Goal: Information Seeking & Learning: Find specific fact

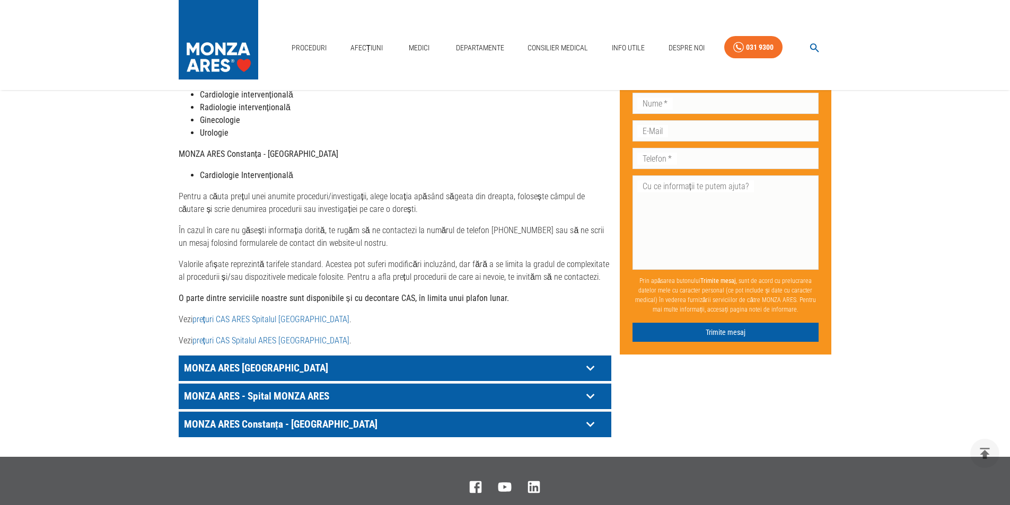
scroll to position [442, 0]
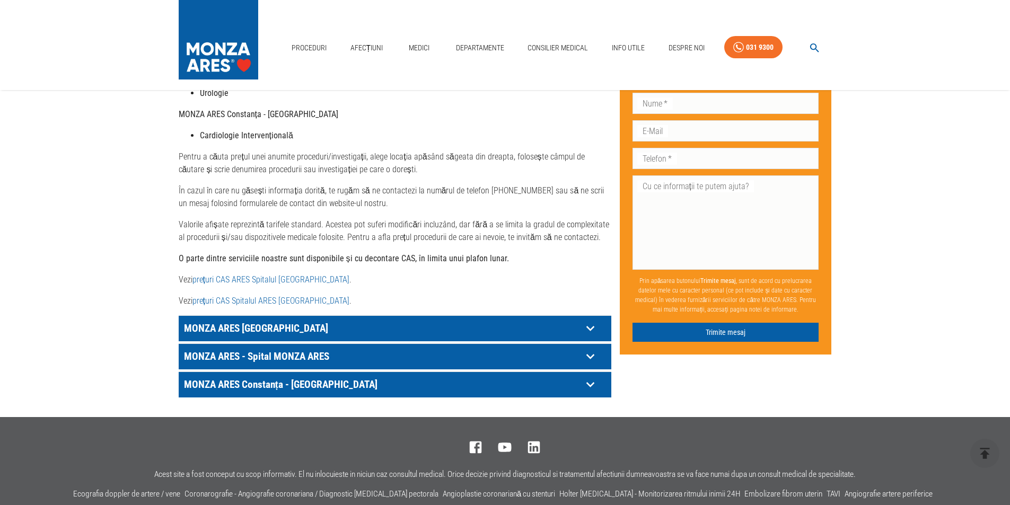
click at [587, 348] on icon at bounding box center [590, 356] width 16 height 16
click at [270, 316] on div "MONZA ARES [GEOGRAPHIC_DATA]" at bounding box center [395, 328] width 433 height 25
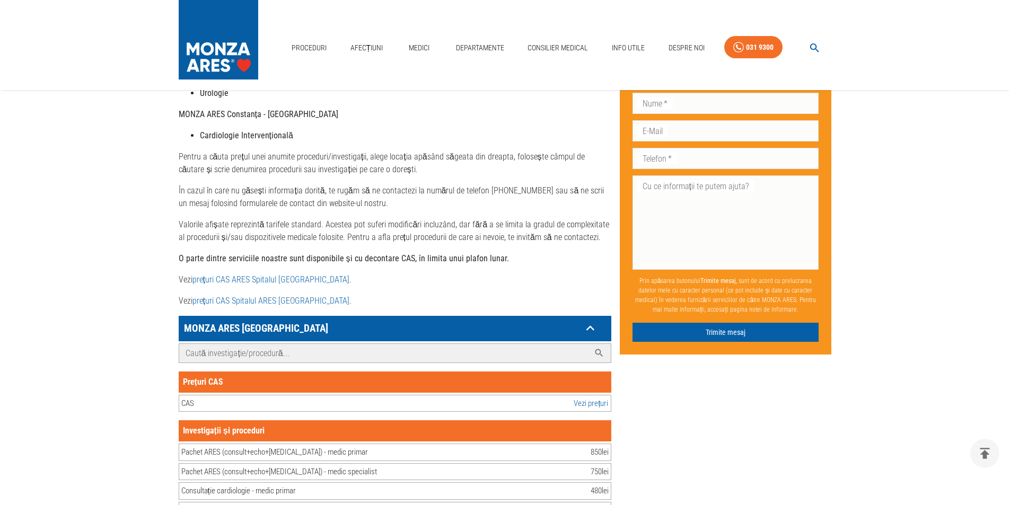
click at [329, 344] on input "Caută investigație/procedură..." at bounding box center [384, 353] width 410 height 19
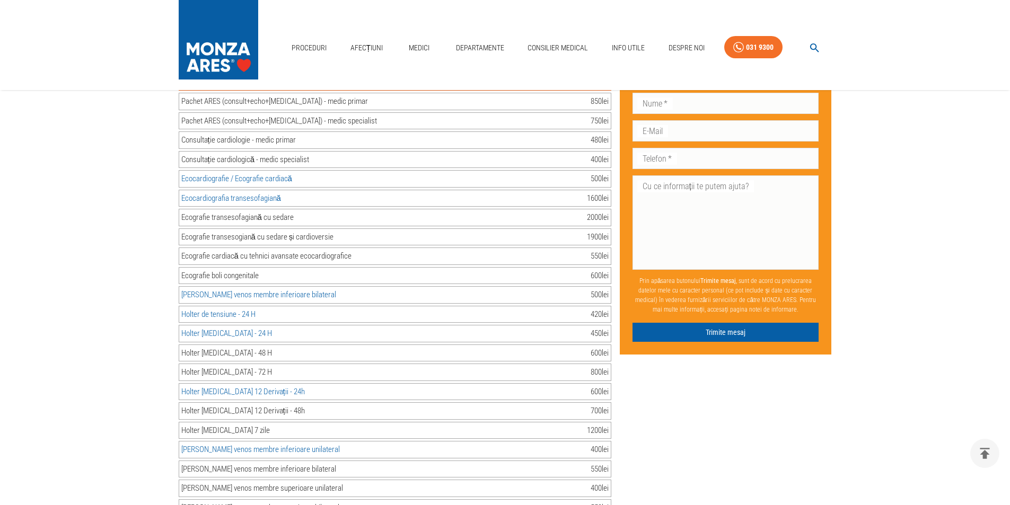
scroll to position [707, 0]
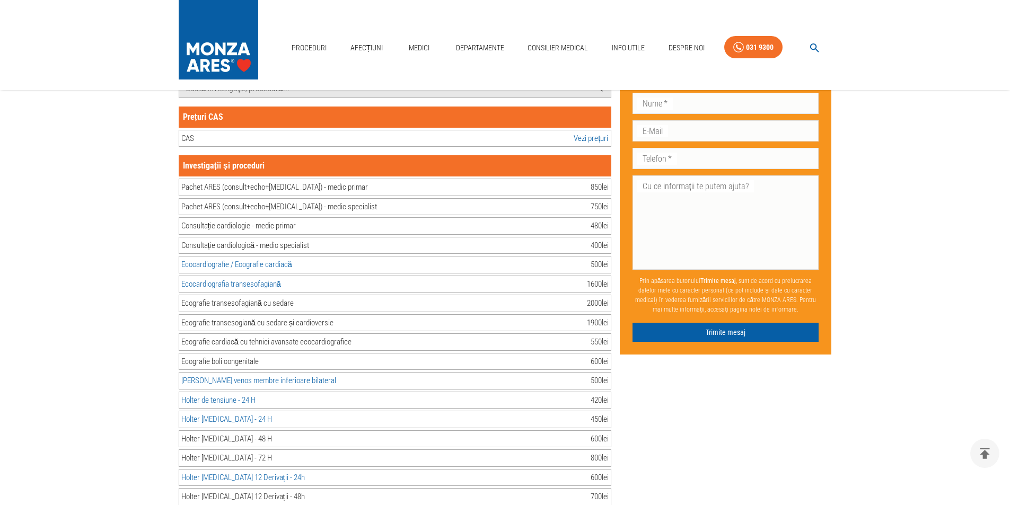
click at [599, 133] on link "Vezi prețuri" at bounding box center [591, 139] width 34 height 12
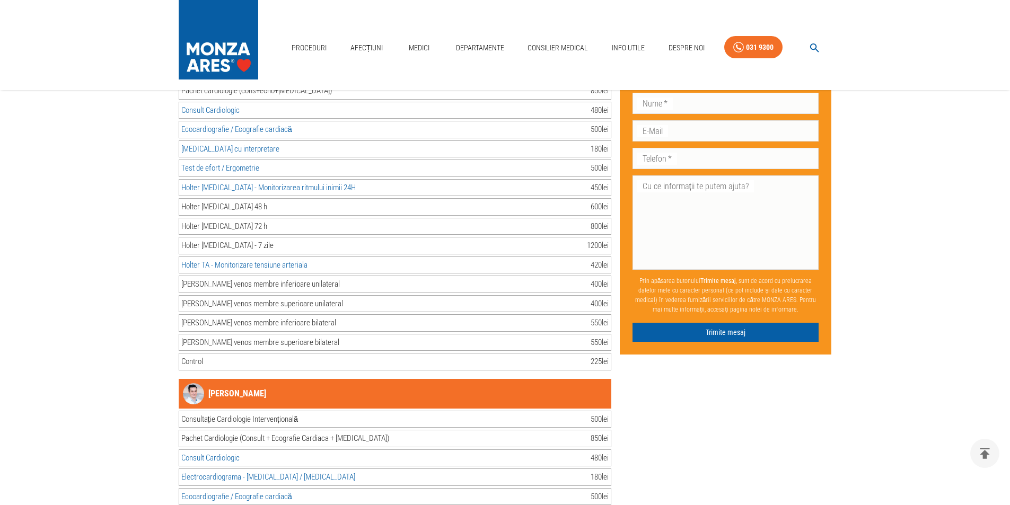
scroll to position [2864, 0]
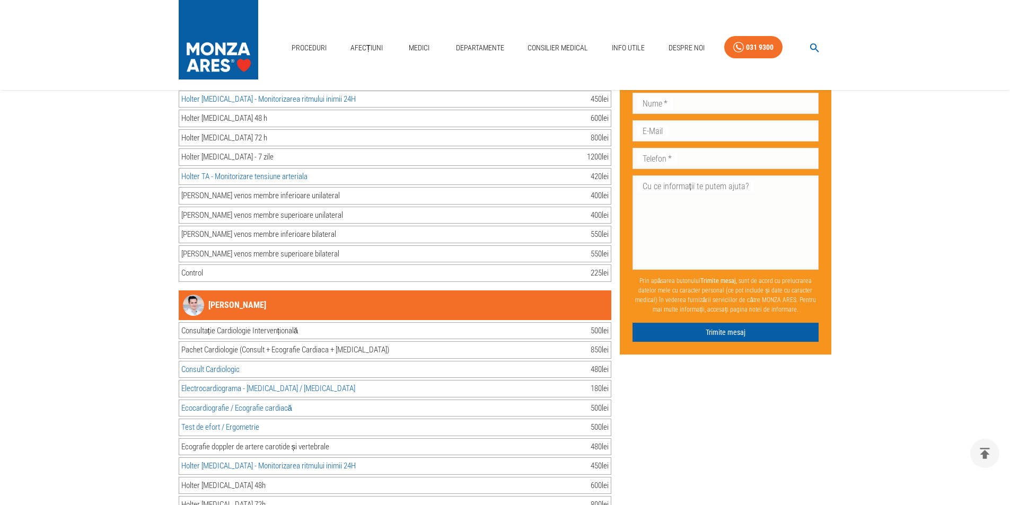
click at [225, 295] on link "[PERSON_NAME]" at bounding box center [224, 305] width 83 height 21
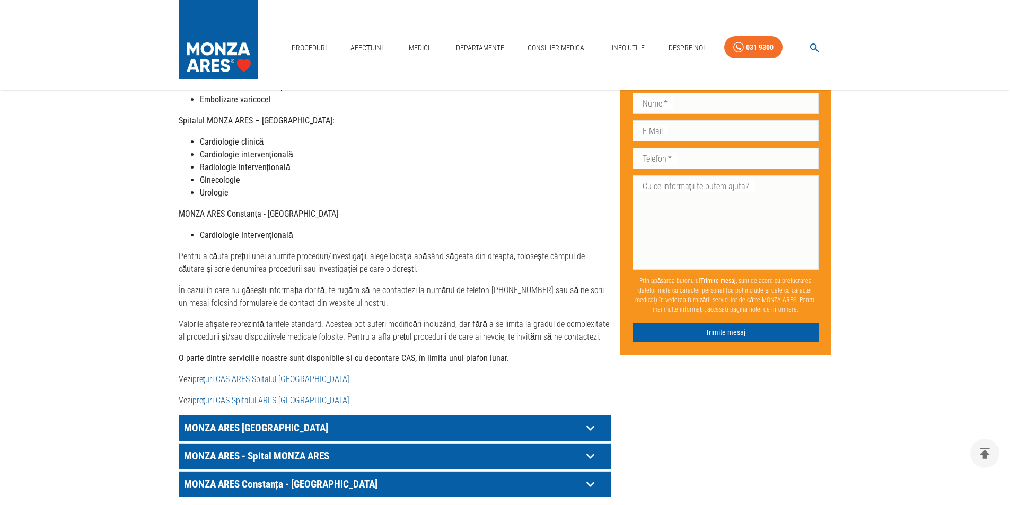
scroll to position [502, 0]
